Goal: Information Seeking & Learning: Learn about a topic

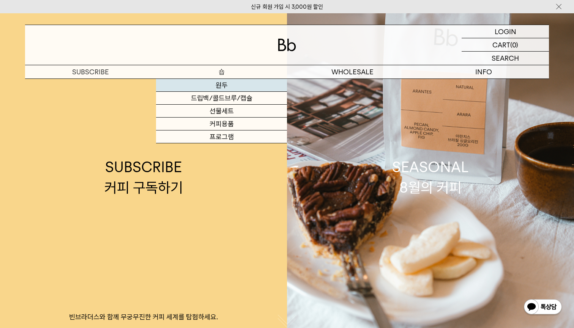
click at [206, 88] on link "원두" at bounding box center [221, 85] width 131 height 13
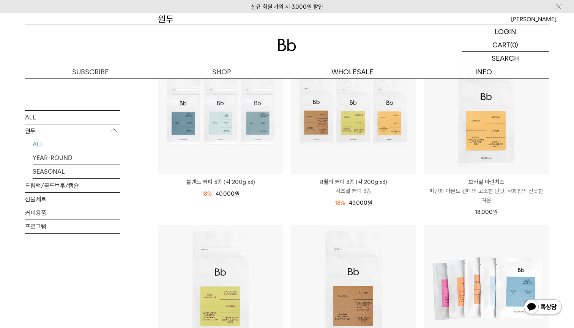
scroll to position [105, 0]
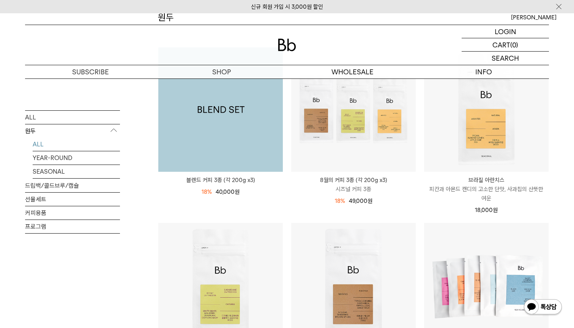
click at [208, 151] on img at bounding box center [220, 109] width 124 height 124
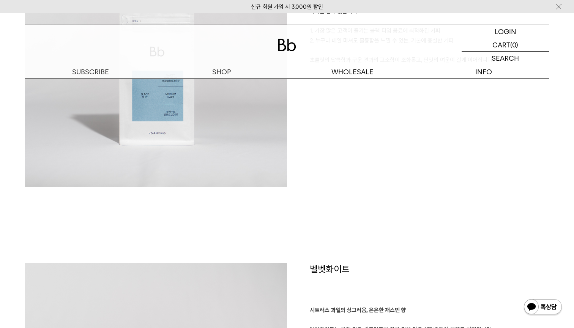
scroll to position [701, 0]
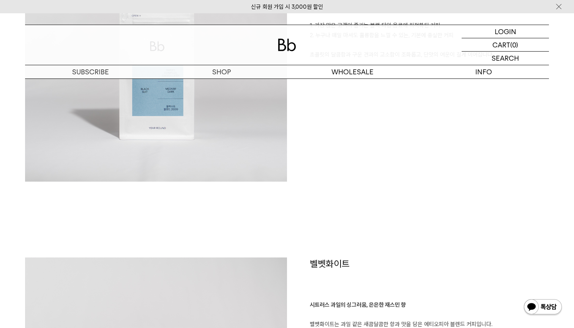
click at [196, 109] on img at bounding box center [156, 51] width 262 height 262
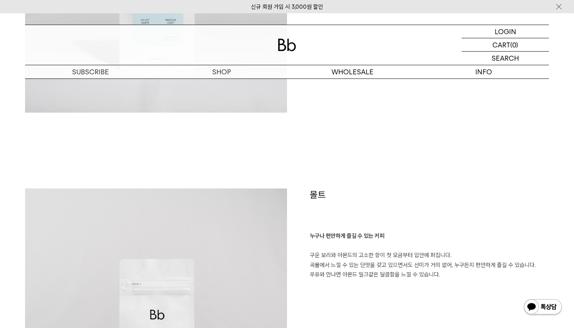
scroll to position [1198, 0]
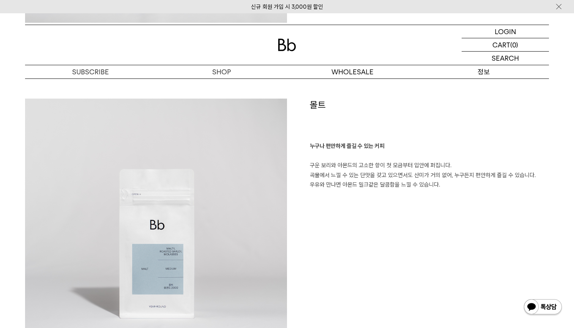
click at [482, 76] on p "정보" at bounding box center [483, 71] width 131 height 13
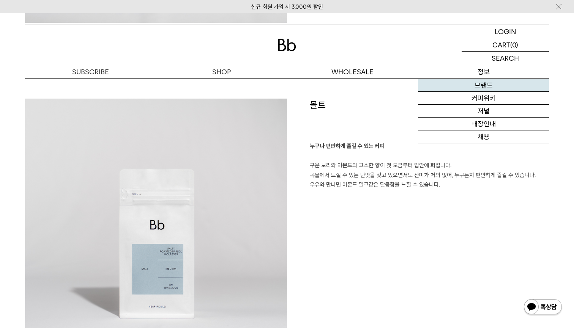
click at [485, 85] on link "브랜드" at bounding box center [483, 85] width 131 height 13
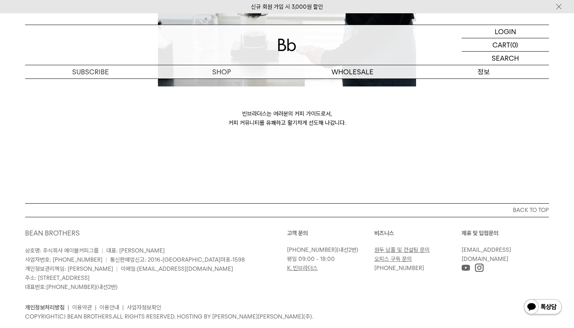
scroll to position [2091, 0]
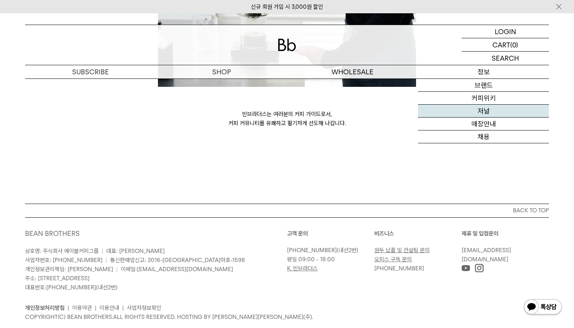
click at [485, 109] on link "저널" at bounding box center [483, 111] width 131 height 13
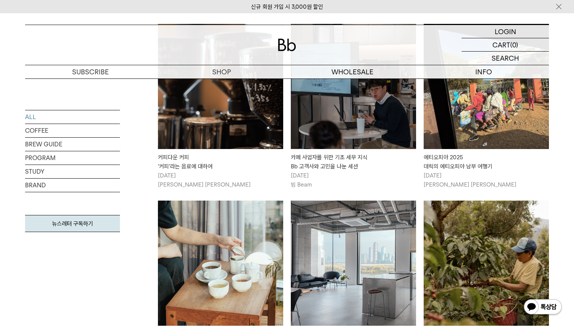
scroll to position [555, 0]
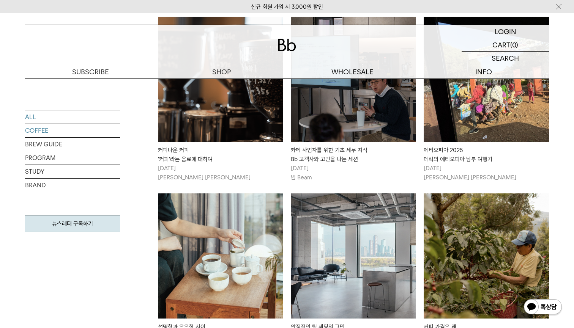
click at [35, 129] on link "COFFEE" at bounding box center [72, 130] width 95 height 13
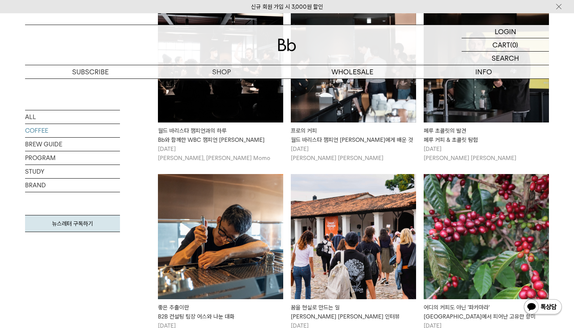
scroll to position [209, 0]
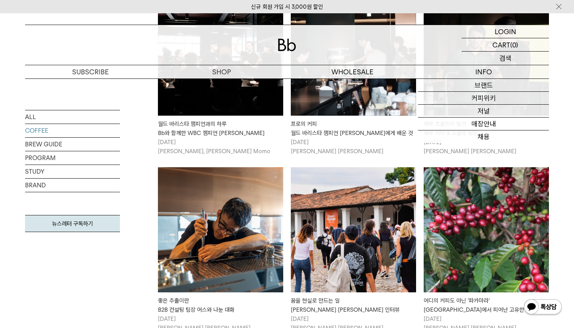
click at [507, 55] on p "검색" at bounding box center [505, 58] width 12 height 13
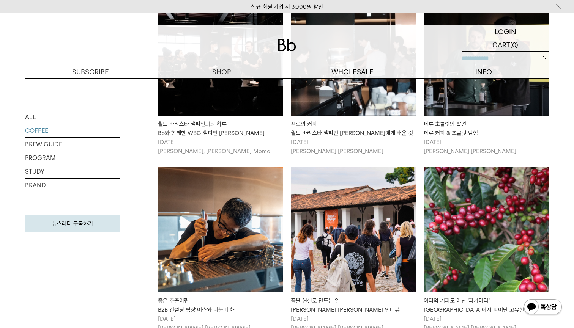
click at [507, 58] on input "text" at bounding box center [504, 58] width 87 height 13
type input "*"
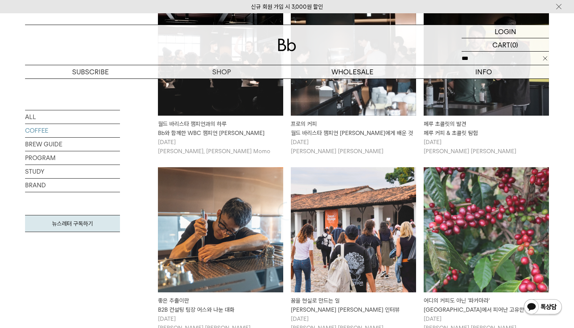
type input "***"
click input "**" at bounding box center [0, 0] width 0 height 0
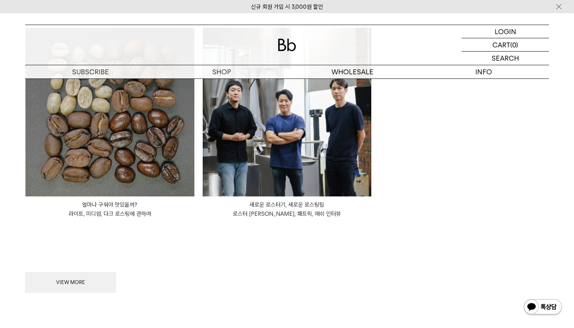
scroll to position [86, 0]
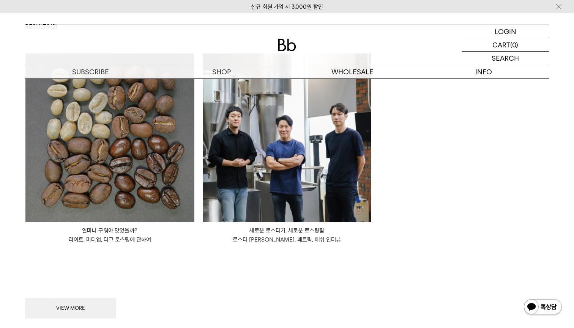
click at [121, 170] on img at bounding box center [109, 138] width 169 height 169
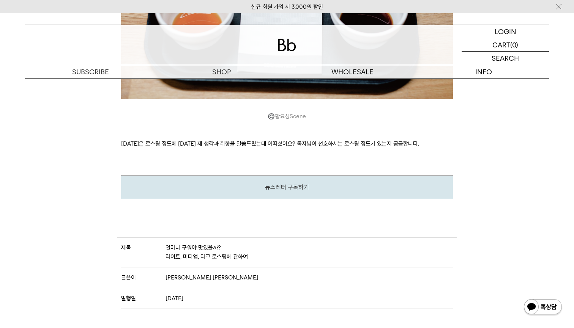
scroll to position [2148, 0]
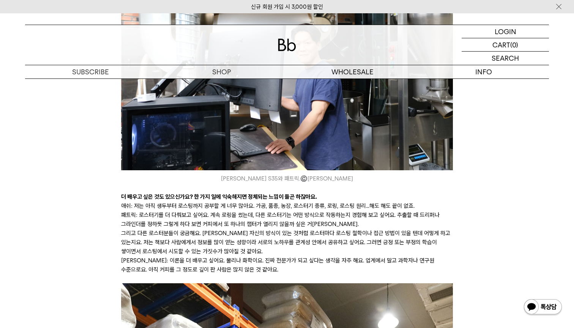
scroll to position [3883, 0]
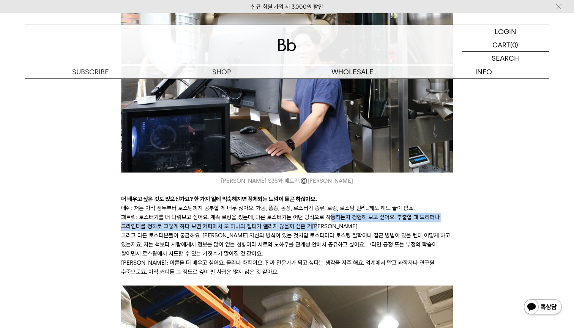
drag, startPoint x: 327, startPoint y: 132, endPoint x: 376, endPoint y: 135, distance: 48.7
click at [376, 213] on p "패트릭: 로스터기를 더 다뤄보고 싶어요. 계속 로링을 썼는데, 다른 로스터기는 어떤 방식으로 작동하는지 경험해 보고 싶어요. 추출할 때 드리퍼…" at bounding box center [286, 222] width 331 height 18
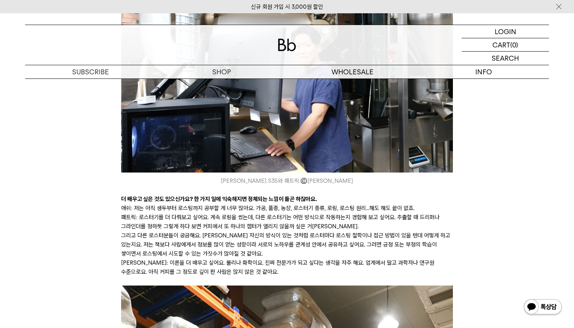
scroll to position [3858, 0]
